Goal: Transaction & Acquisition: Purchase product/service

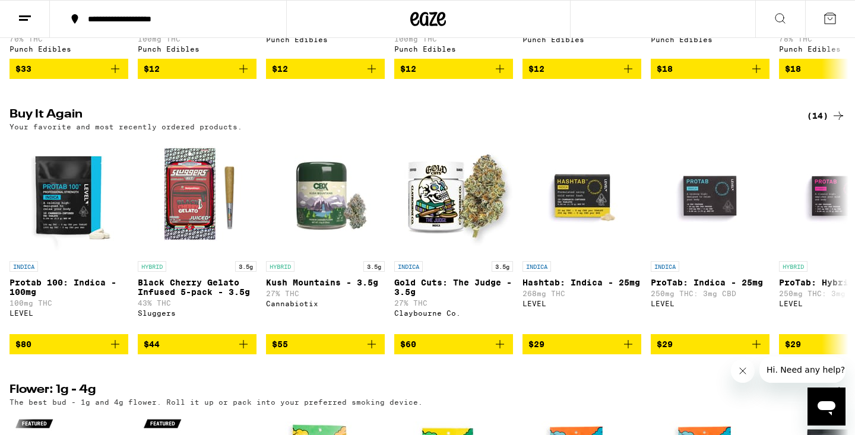
scroll to position [876, 0]
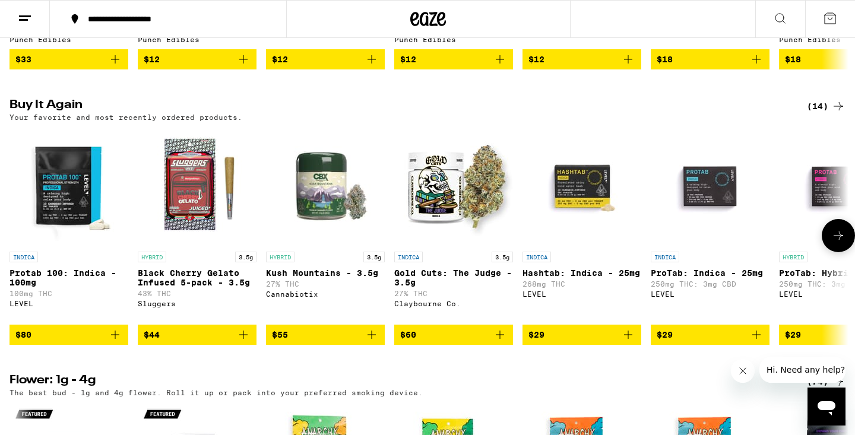
click at [836, 243] on icon at bounding box center [838, 236] width 14 height 14
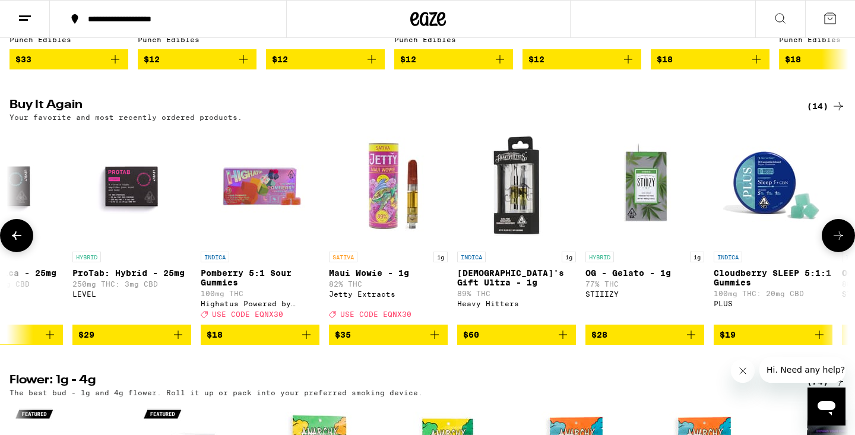
click at [836, 243] on icon at bounding box center [838, 236] width 14 height 14
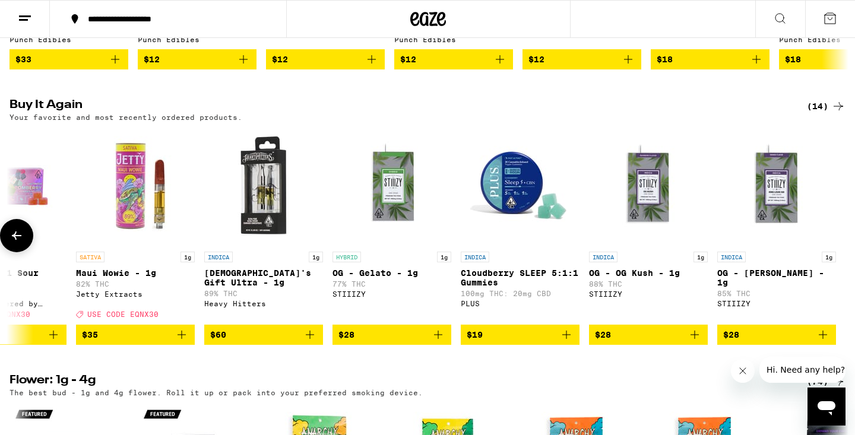
scroll to position [0, 0]
click at [16, 243] on icon at bounding box center [16, 236] width 14 height 14
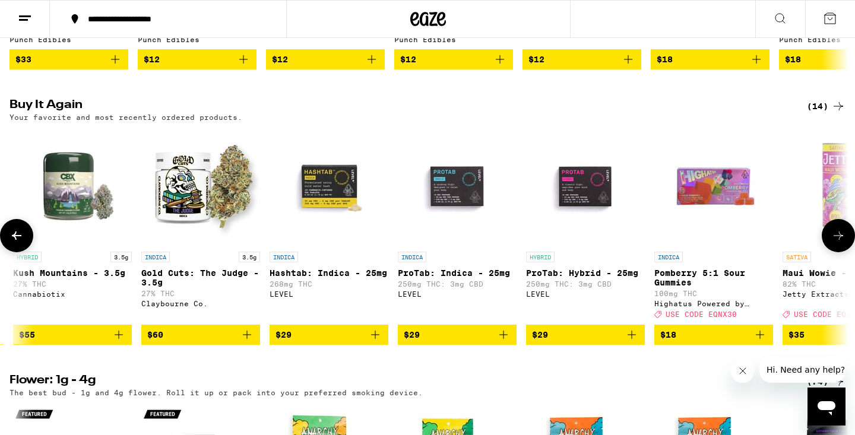
click at [16, 243] on icon at bounding box center [16, 236] width 14 height 14
